Goal: Information Seeking & Learning: Learn about a topic

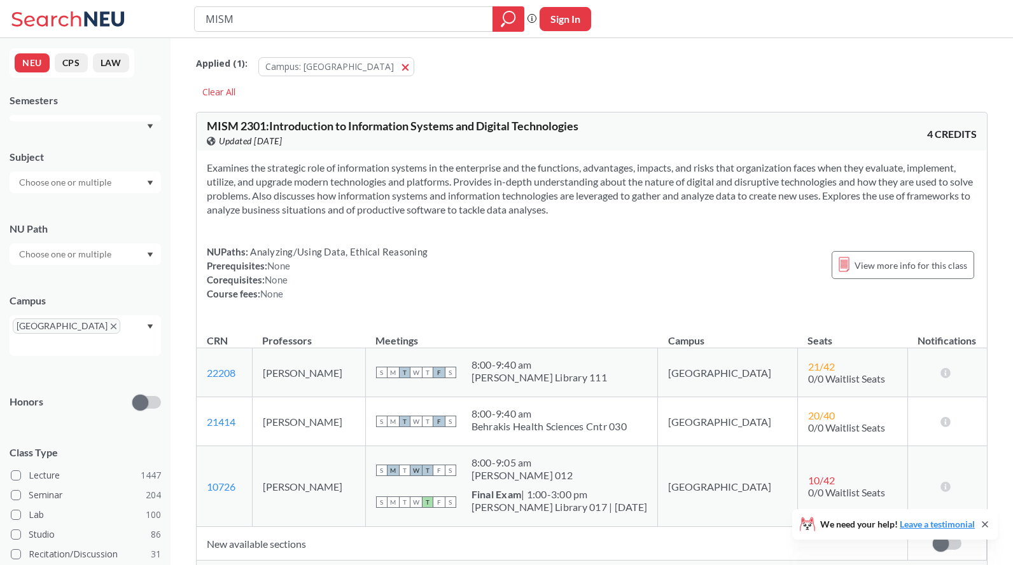
drag, startPoint x: 333, startPoint y: 188, endPoint x: 318, endPoint y: 183, distance: 15.5
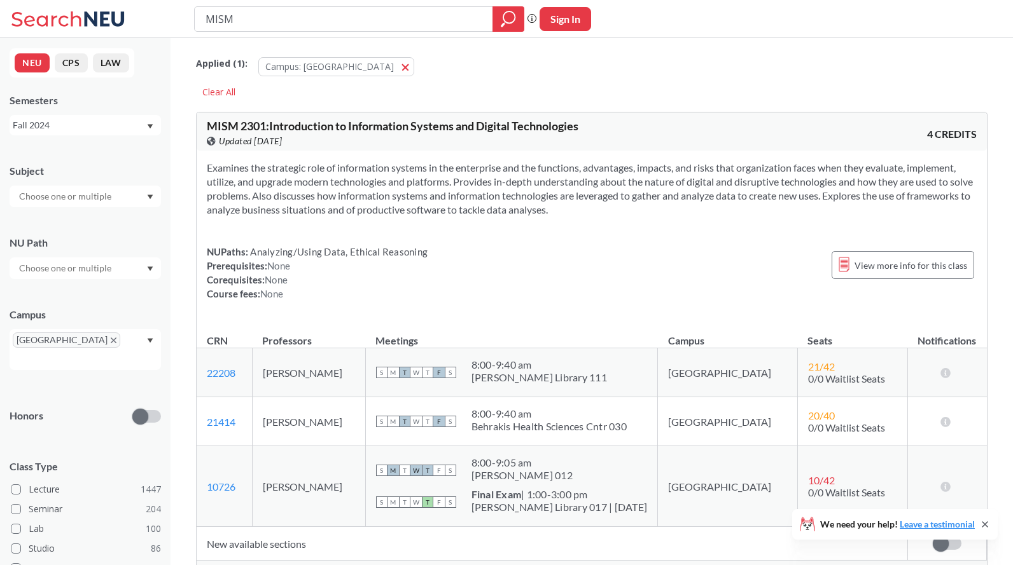
drag, startPoint x: 252, startPoint y: 16, endPoint x: 200, endPoint y: 11, distance: 52.3
click at [188, 18] on div "MISM Phrase search guarantees the exact search appears in the results. Ex. If y…" at bounding box center [506, 19] width 1013 height 38
click at [241, 20] on input "search" at bounding box center [343, 19] width 279 height 22
type input "F"
type input "<"
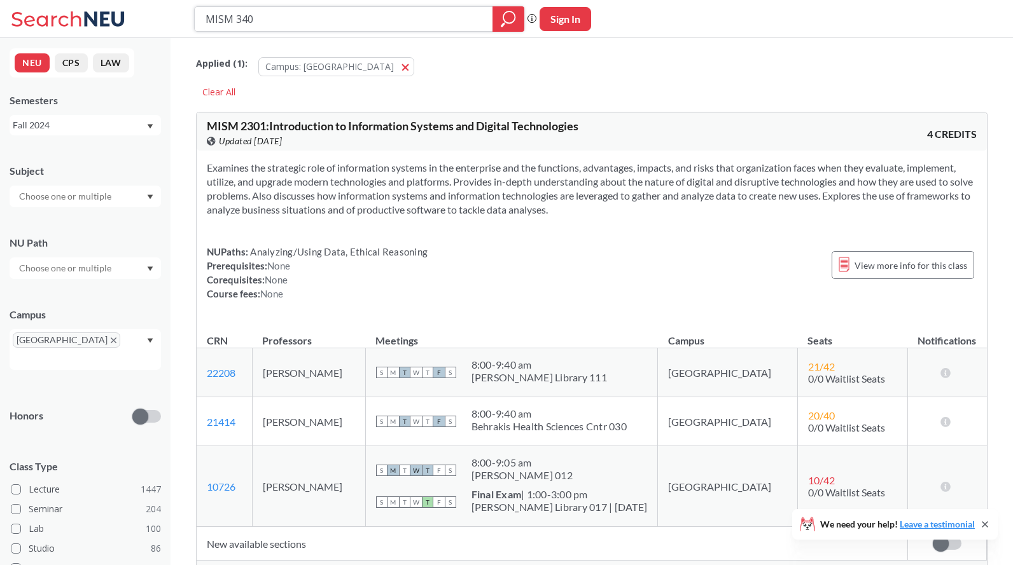
type input "MISM 3403"
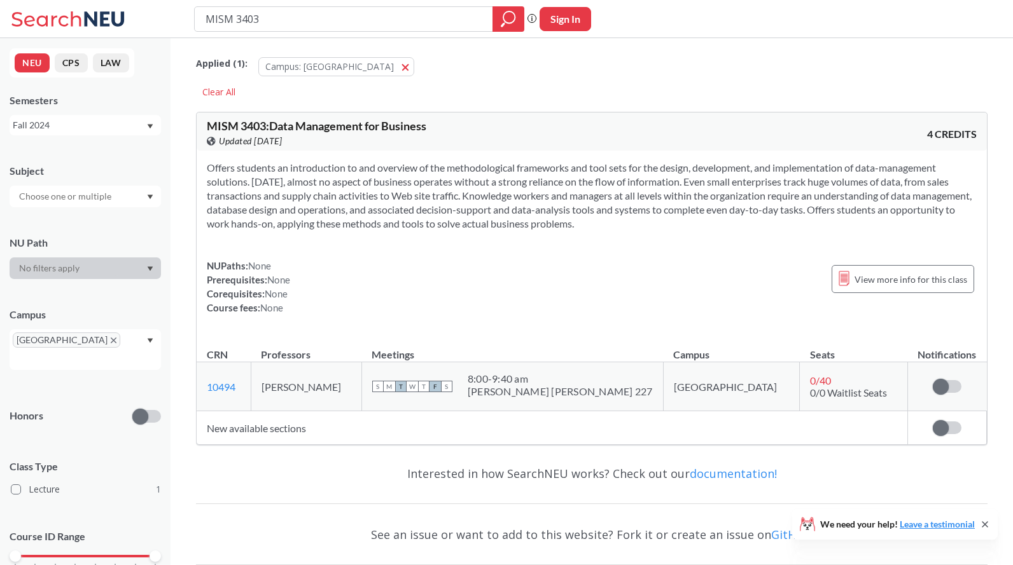
click at [406, 257] on div "Offers students an introduction to and overview of the methodological framework…" at bounding box center [592, 243] width 790 height 184
click at [550, 223] on section "Offers students an introduction to and overview of the methodological framework…" at bounding box center [592, 196] width 770 height 70
